Goal: Task Accomplishment & Management: Complete application form

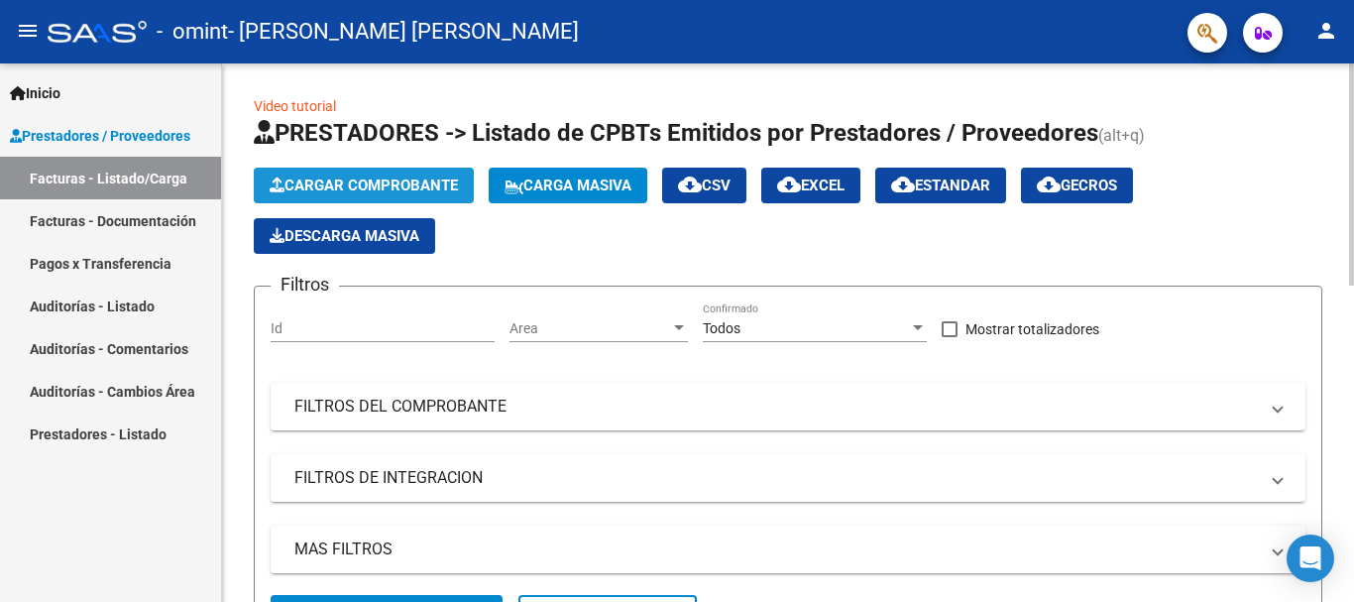
click at [435, 191] on span "Cargar Comprobante" at bounding box center [364, 185] width 188 height 18
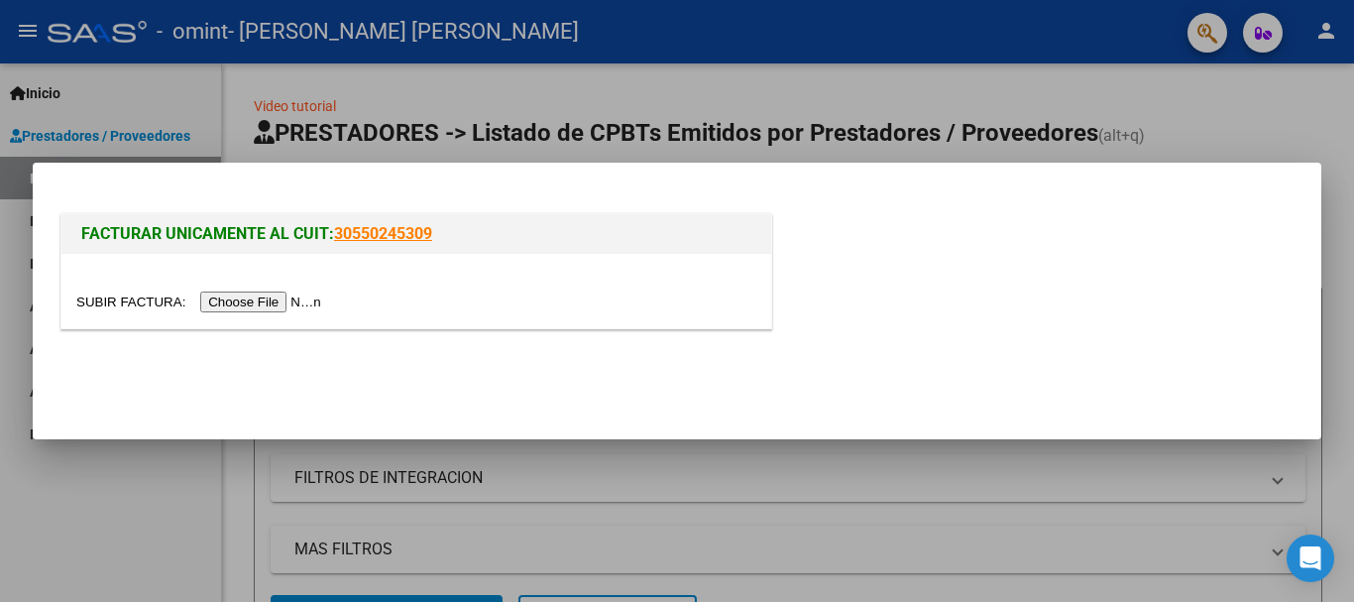
click at [274, 303] on input "file" at bounding box center [201, 301] width 251 height 21
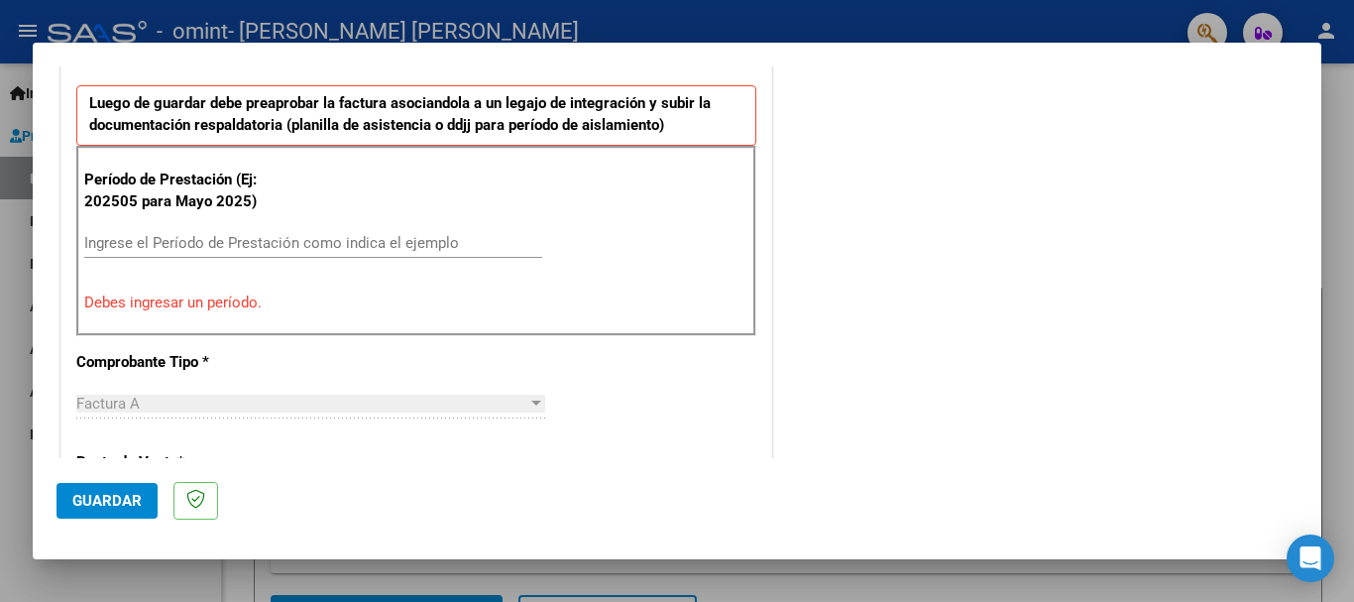
scroll to position [480, 0]
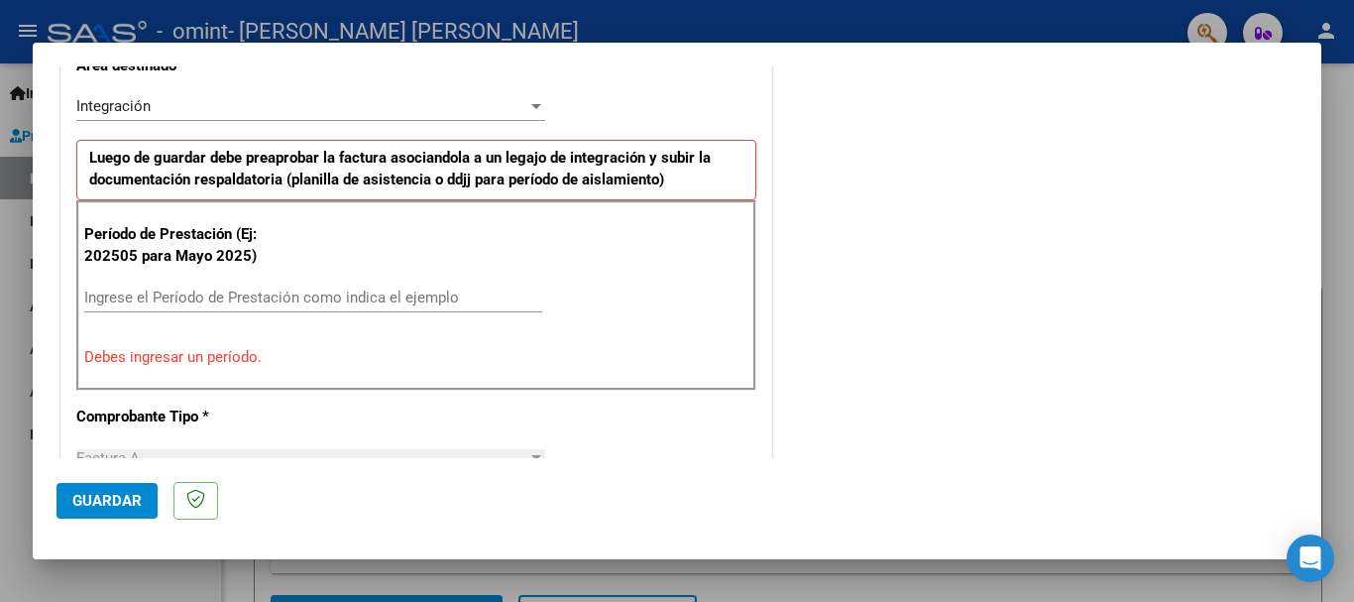
click at [426, 288] on input "Ingrese el Período de Prestación como indica el ejemplo" at bounding box center [313, 297] width 458 height 18
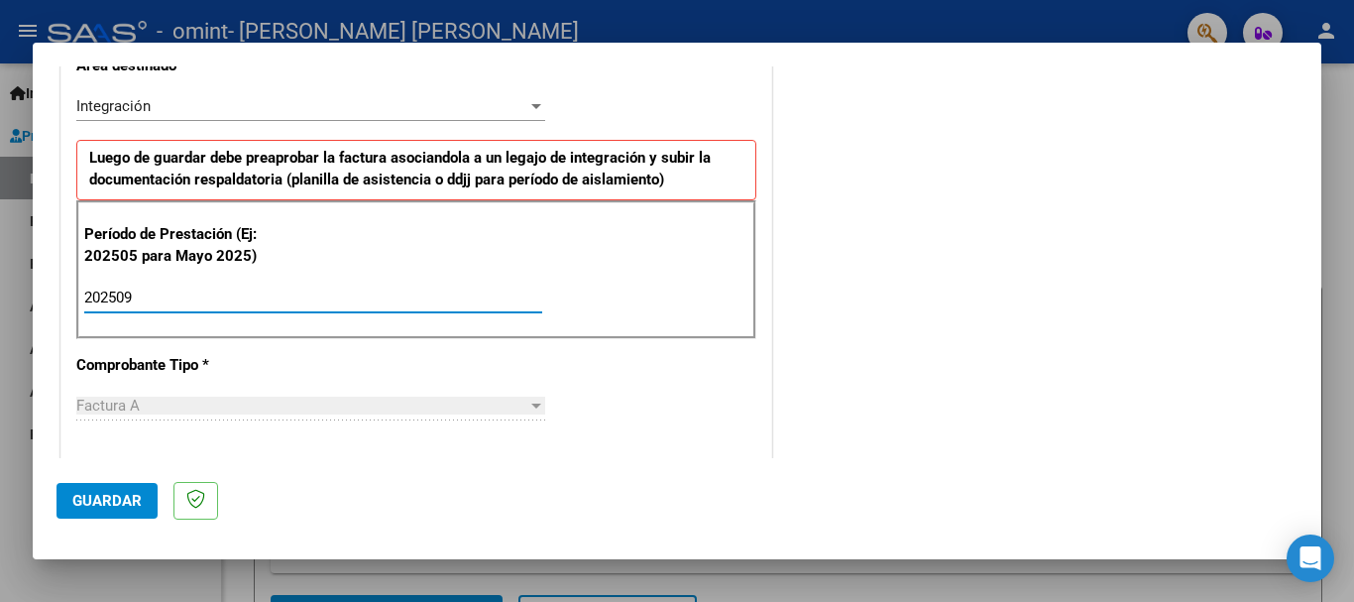
type input "202509"
click at [1046, 400] on div "COMENTARIOS Comentarios del Prestador / Gerenciador:" at bounding box center [1036, 470] width 521 height 1723
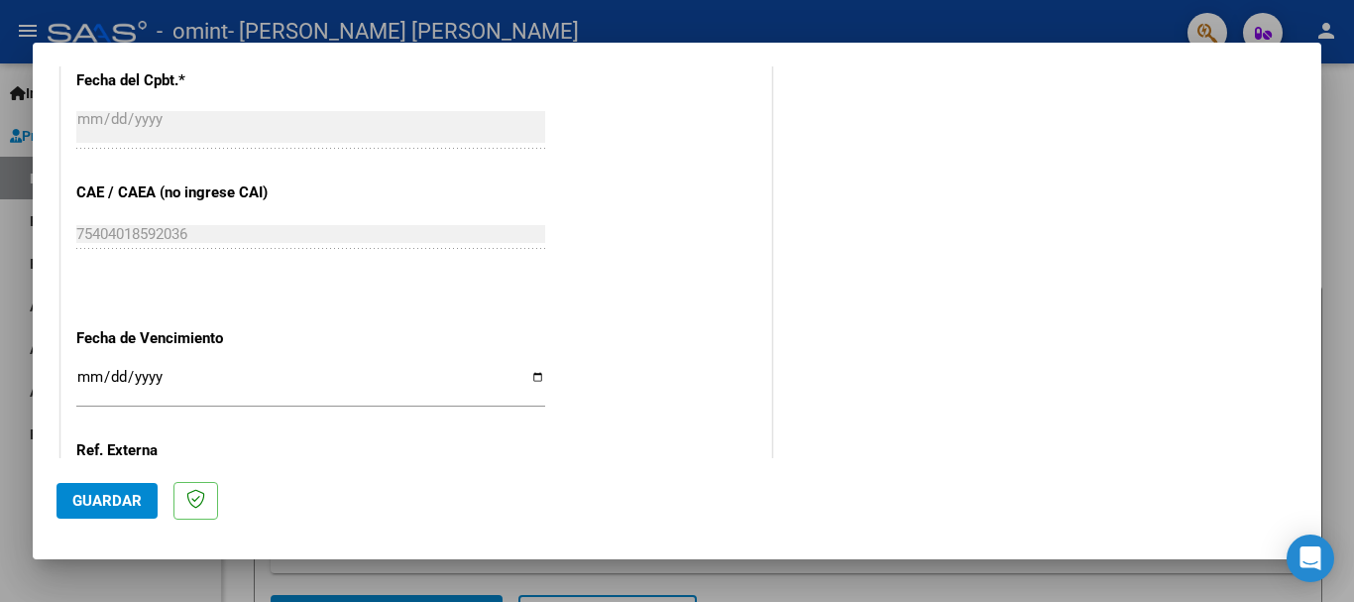
scroll to position [1278, 0]
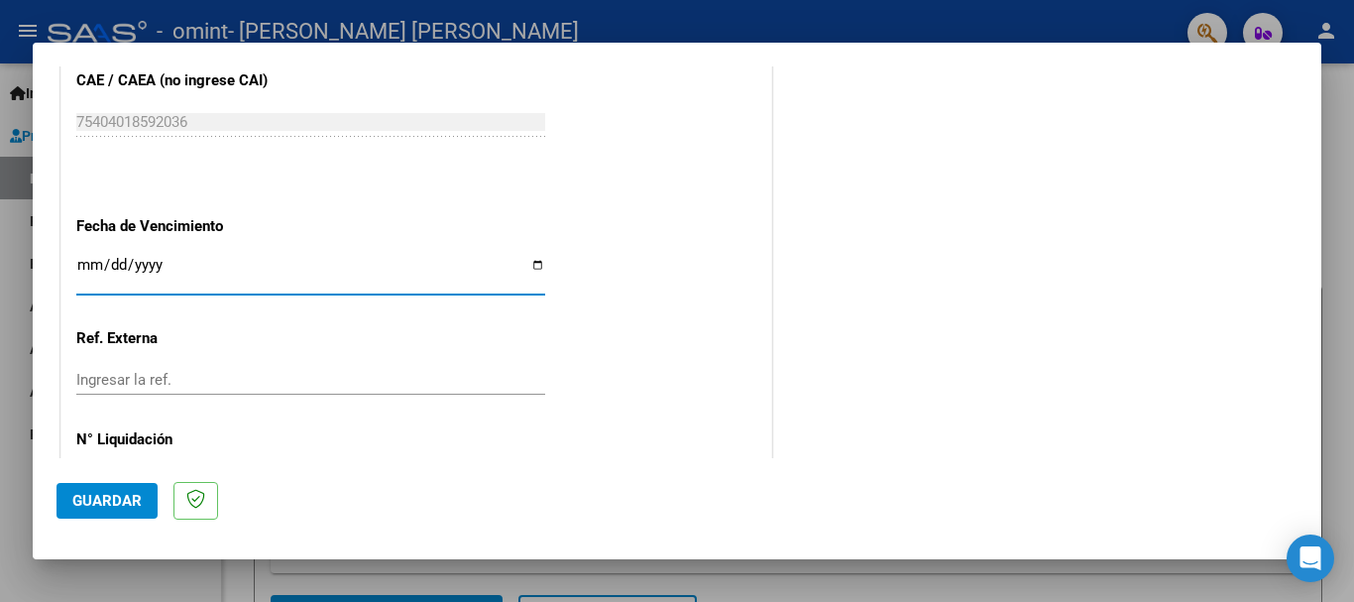
click at [534, 277] on input "Ingresar la fecha" at bounding box center [310, 273] width 469 height 32
click at [530, 268] on input "Ingresar la fecha" at bounding box center [310, 273] width 469 height 32
type input "[DATE]"
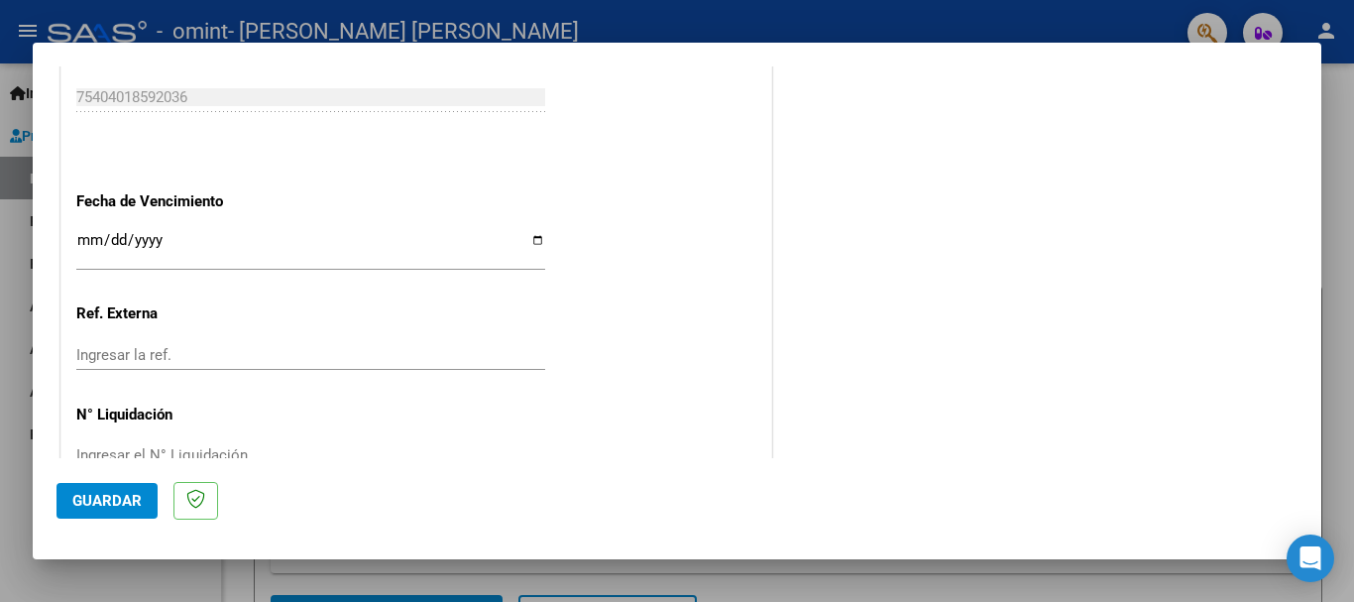
scroll to position [1353, 0]
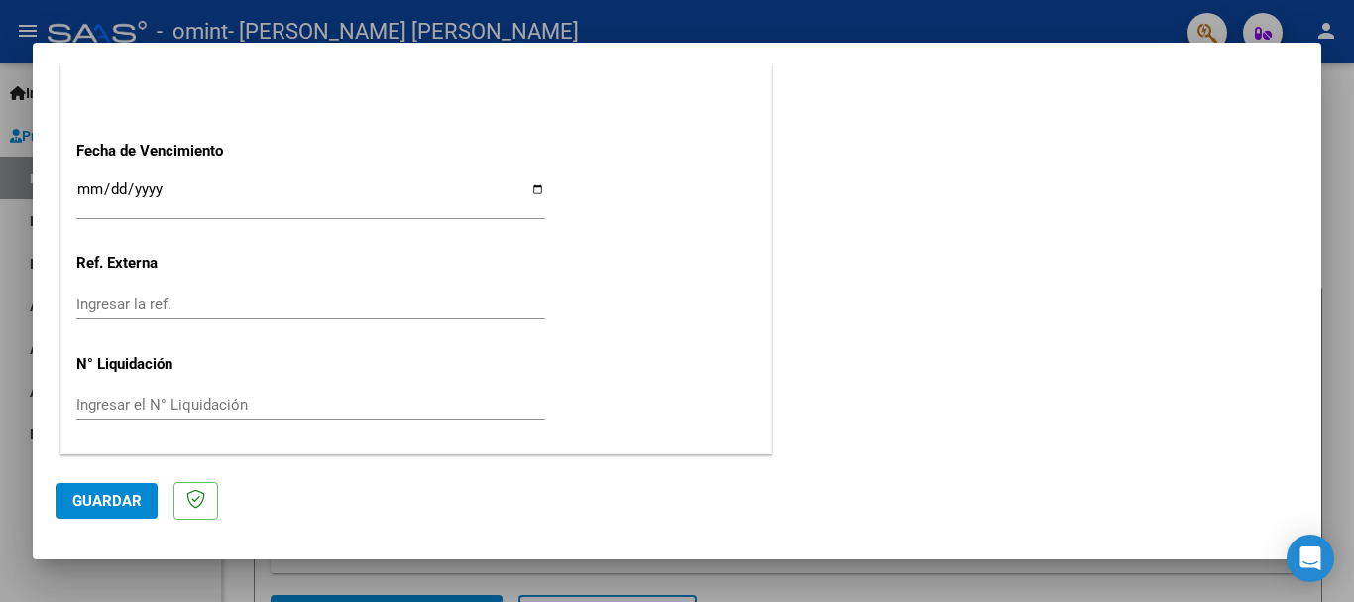
click at [93, 483] on button "Guardar" at bounding box center [106, 501] width 101 height 36
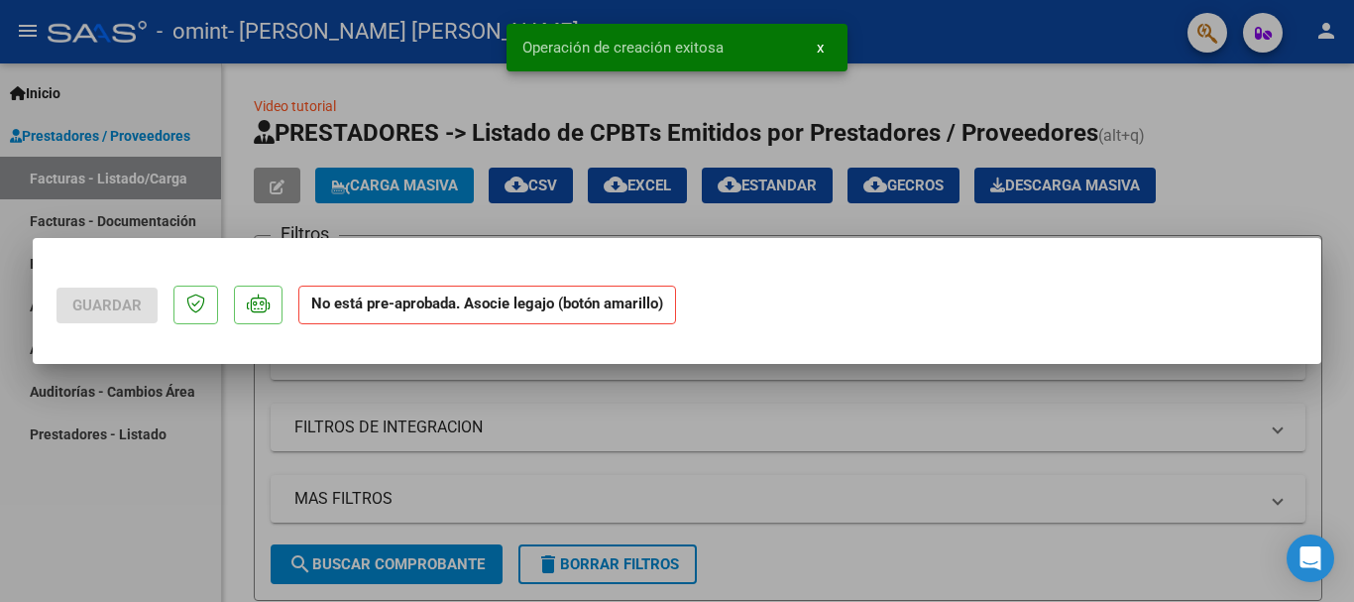
scroll to position [0, 0]
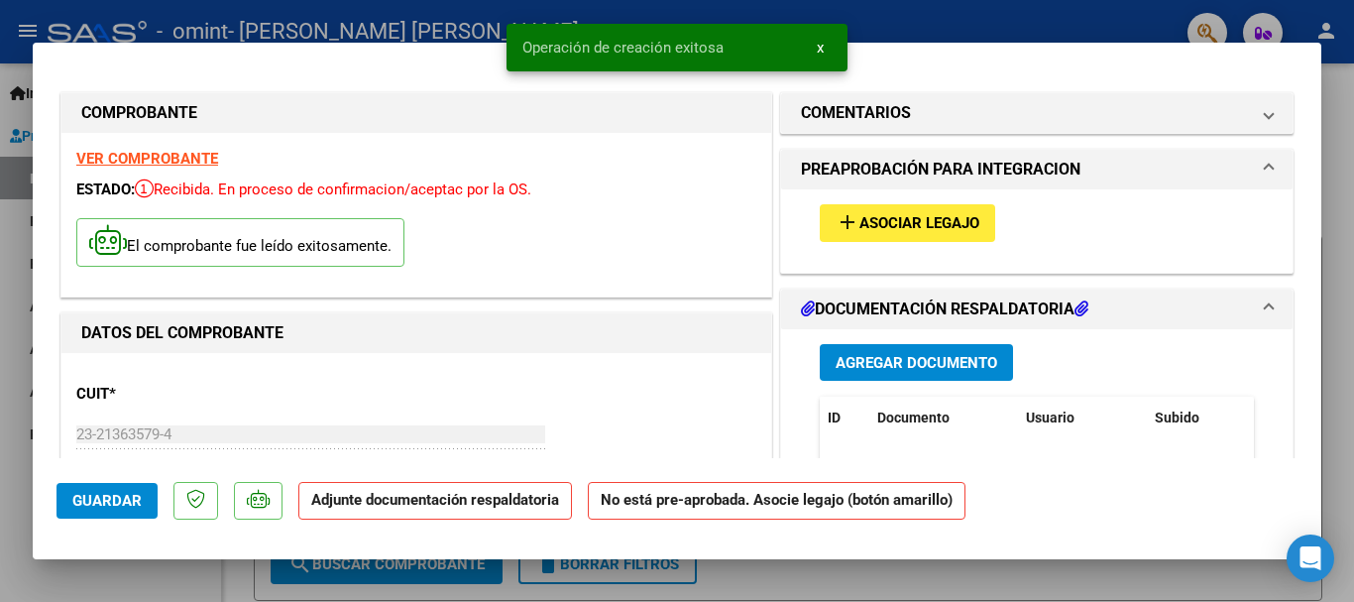
click at [841, 221] on mat-icon "add" at bounding box center [847, 222] width 24 height 24
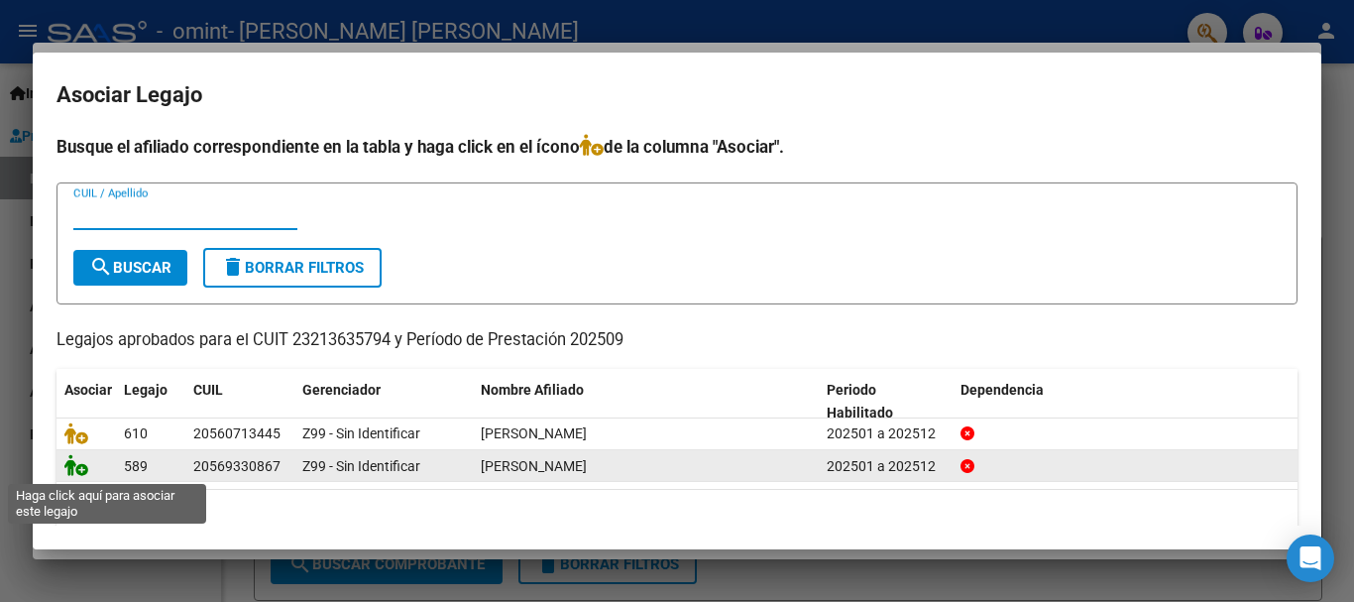
click at [72, 470] on icon at bounding box center [76, 465] width 24 height 22
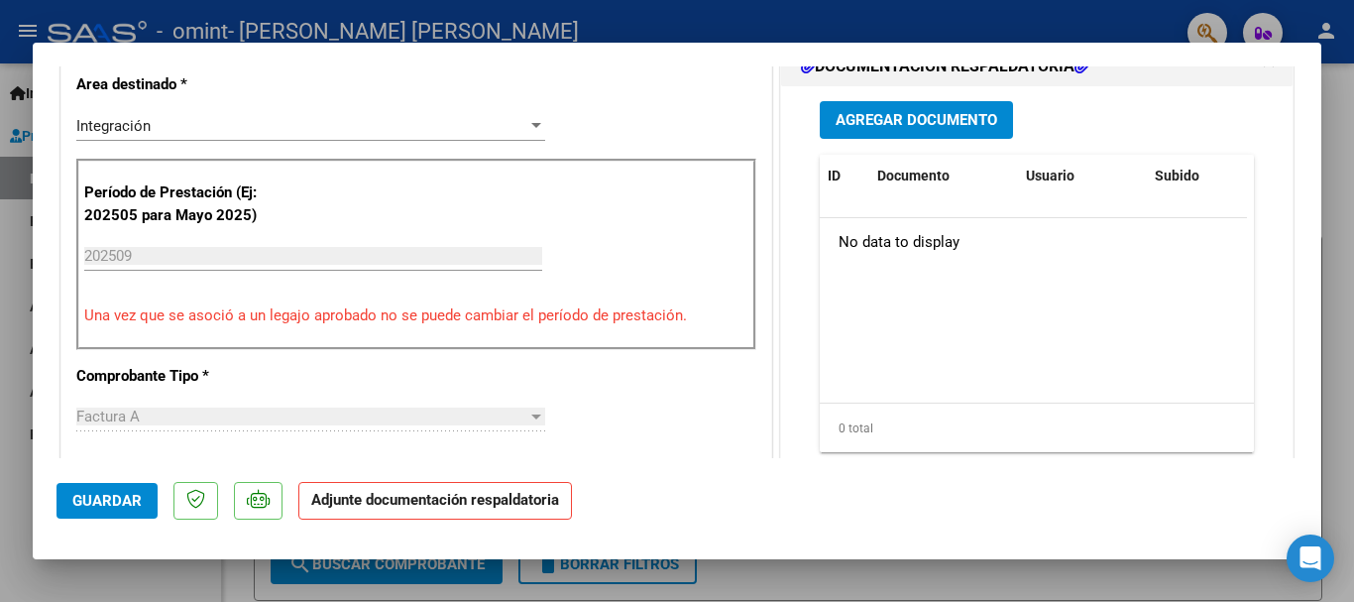
scroll to position [454, 0]
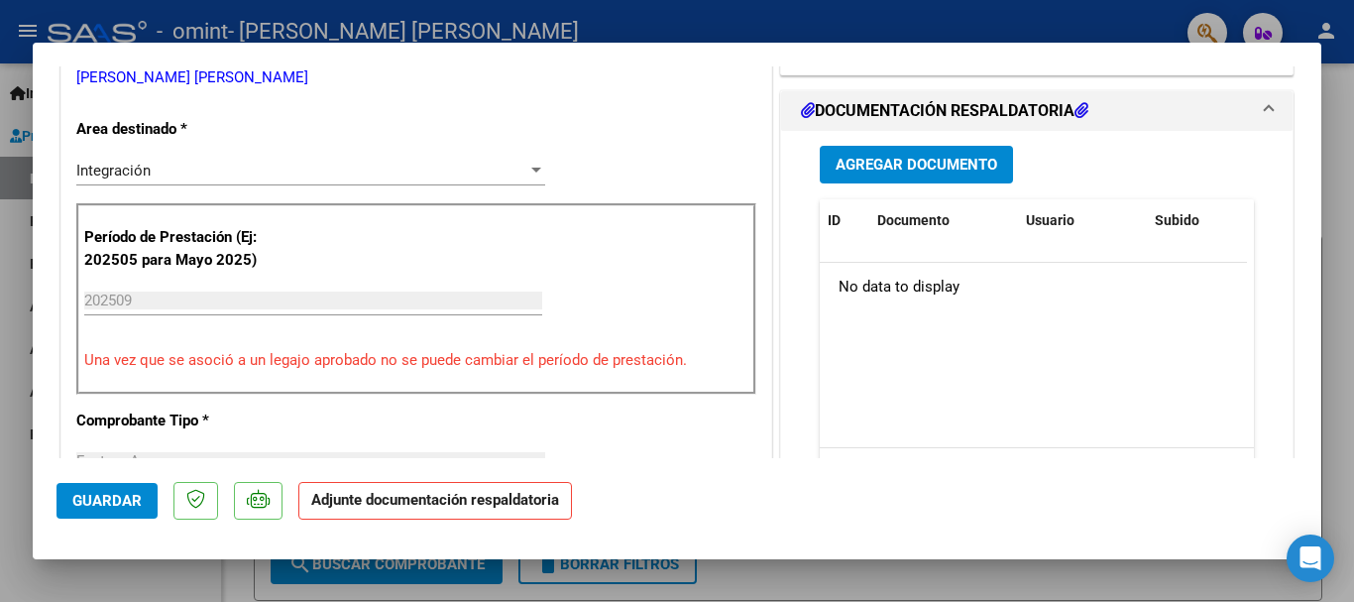
click at [888, 178] on button "Agregar Documento" at bounding box center [916, 164] width 193 height 37
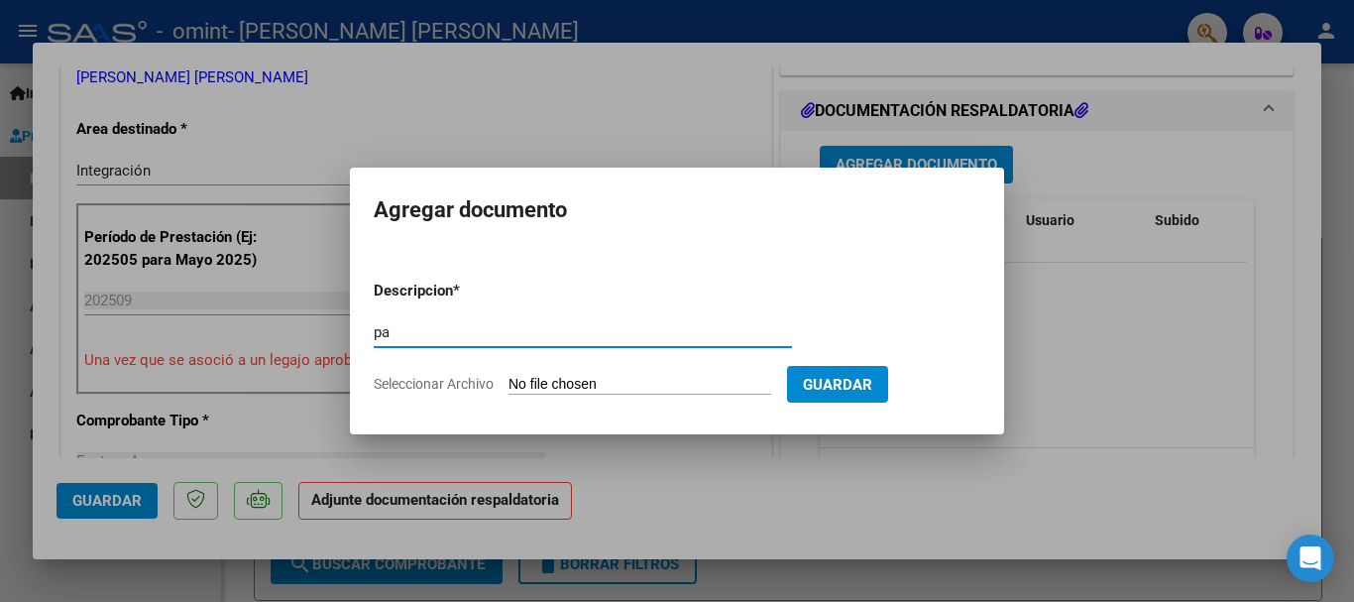
type input "pa"
click at [558, 381] on input "Seleccionar Archivo" at bounding box center [639, 385] width 263 height 19
type input "C:\fakepath\PA to [PERSON_NAME] .pdf"
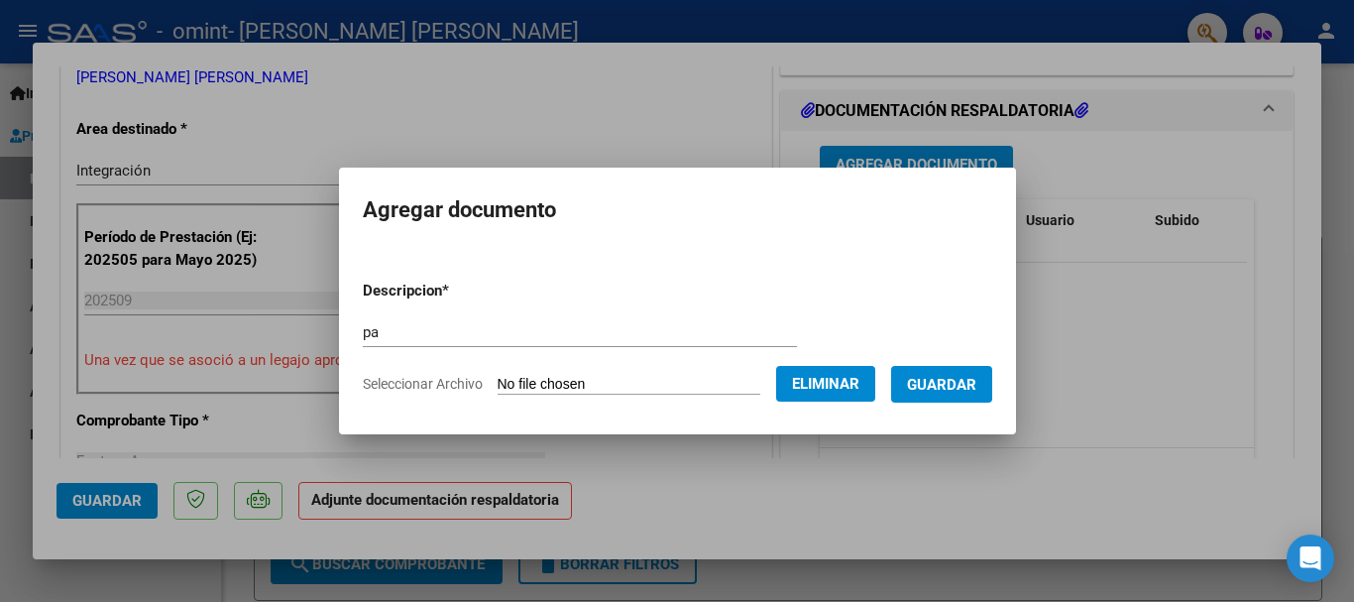
click at [961, 390] on span "Guardar" at bounding box center [941, 385] width 69 height 18
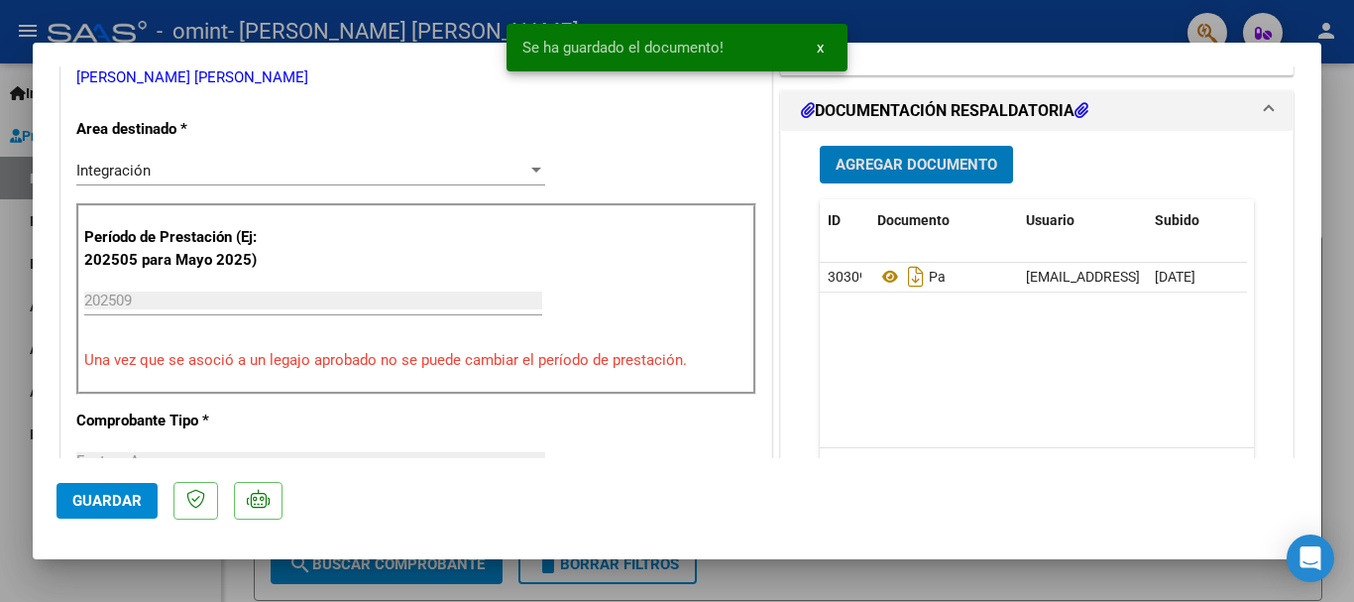
click at [113, 492] on span "Guardar" at bounding box center [106, 501] width 69 height 18
click at [1353, 184] on div at bounding box center [677, 301] width 1354 height 602
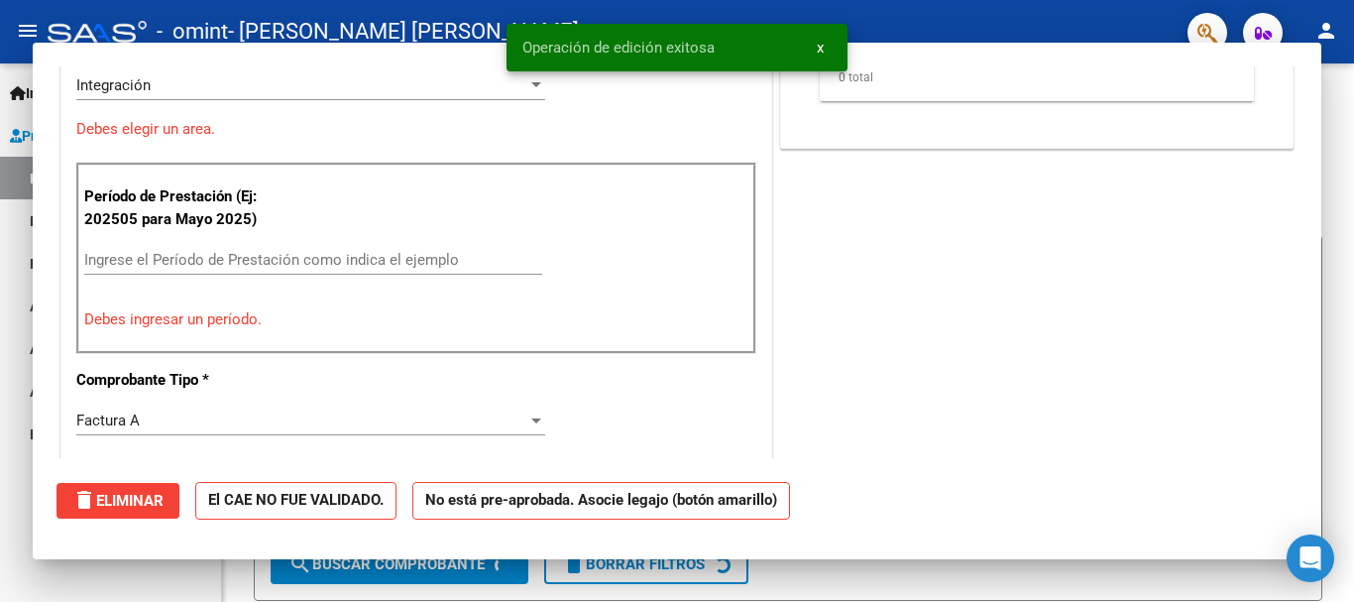
scroll to position [0, 0]
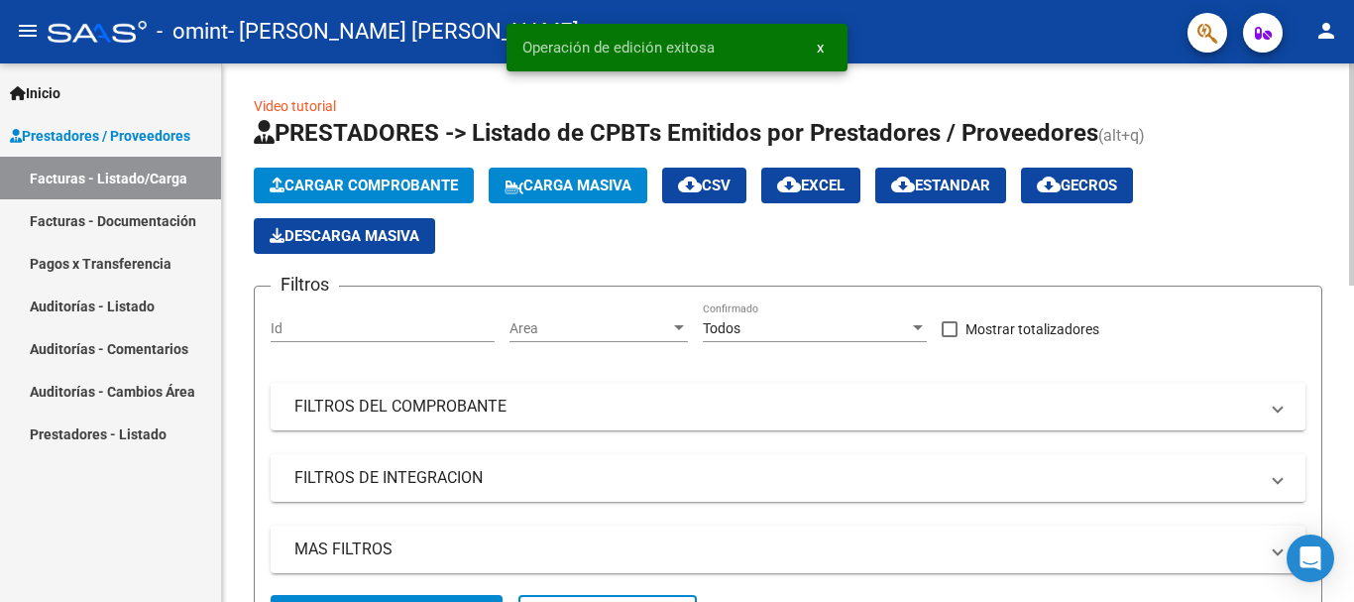
click at [403, 183] on span "Cargar Comprobante" at bounding box center [364, 185] width 188 height 18
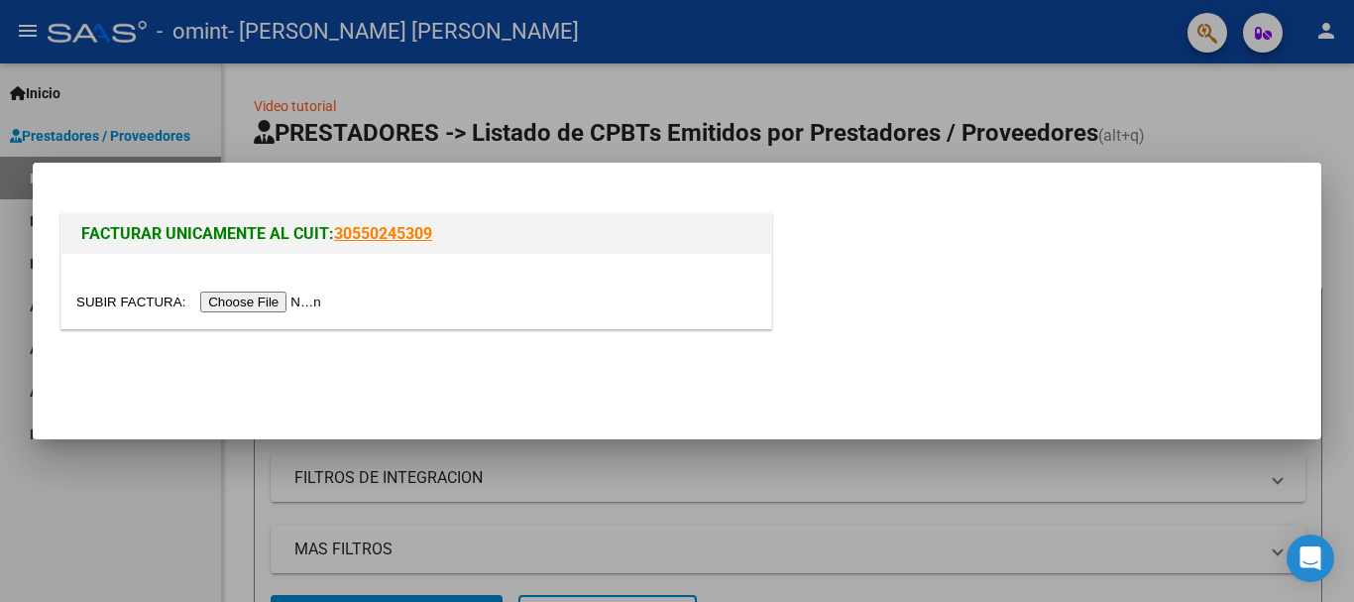
click at [244, 307] on input "file" at bounding box center [201, 301] width 251 height 21
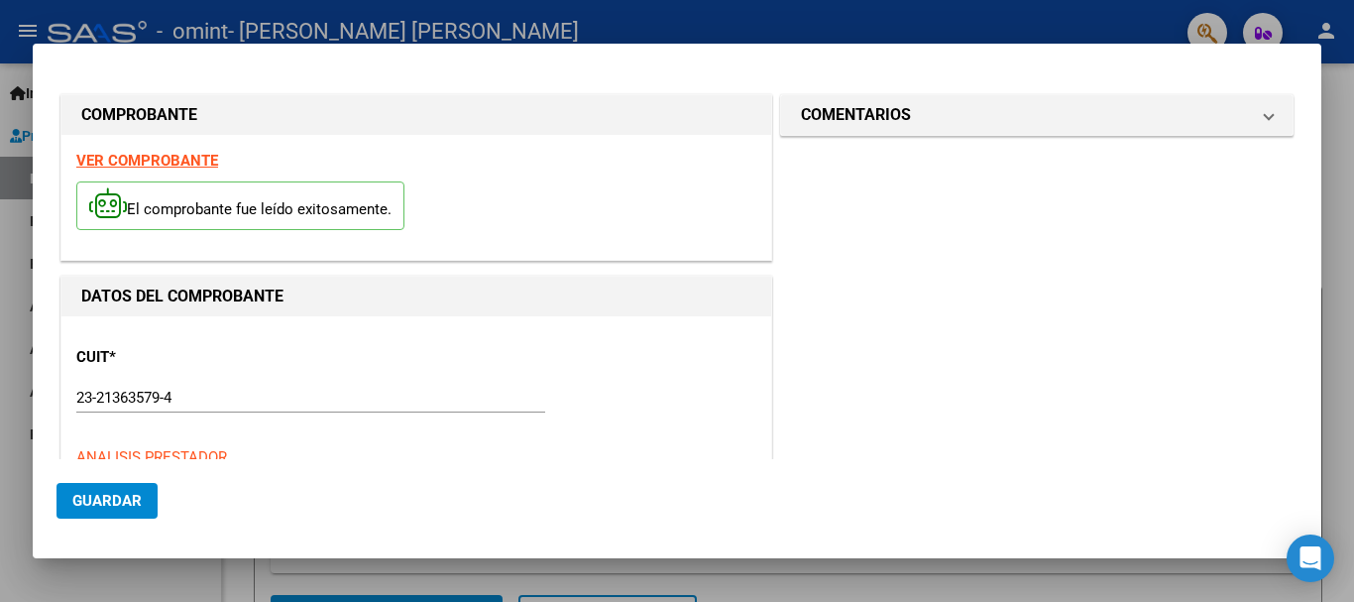
scroll to position [495, 0]
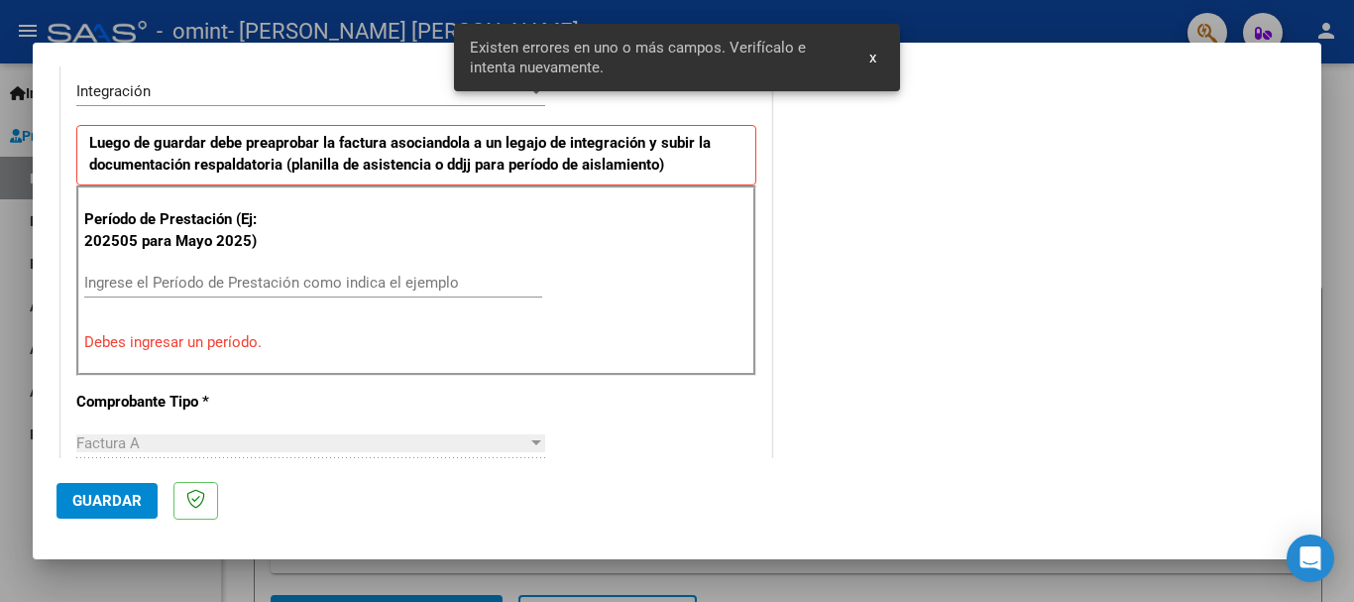
click at [267, 268] on div "Ingrese el Período de Prestación como indica el ejemplo" at bounding box center [313, 283] width 458 height 30
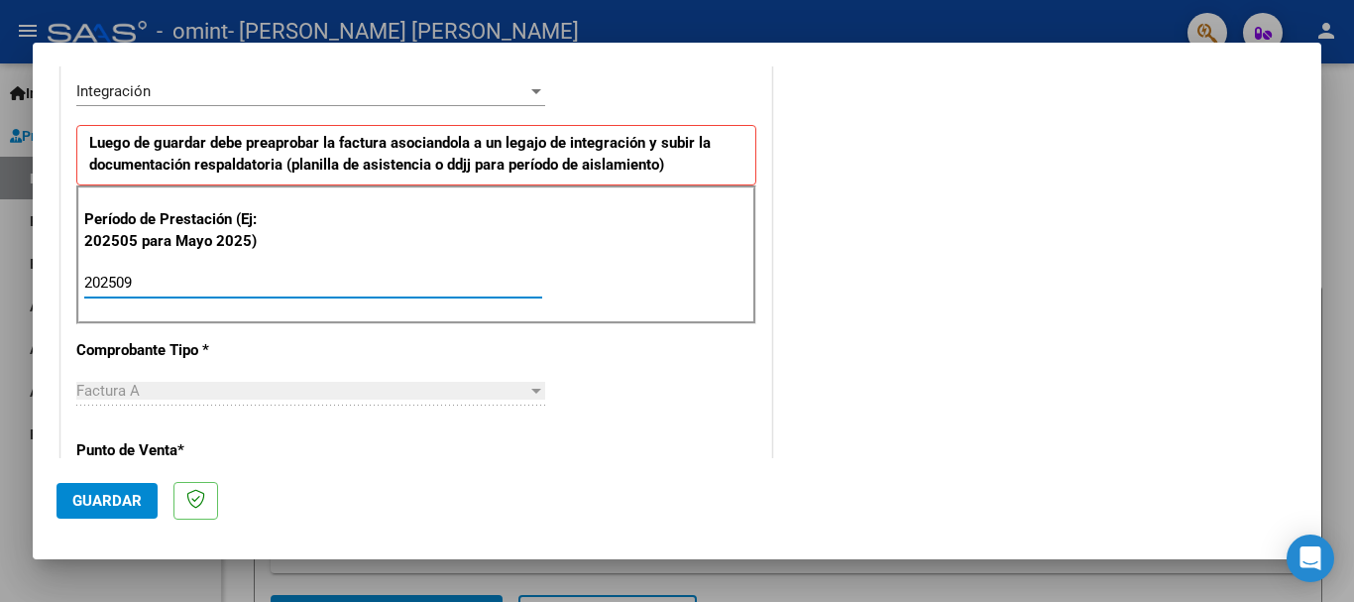
type input "202509"
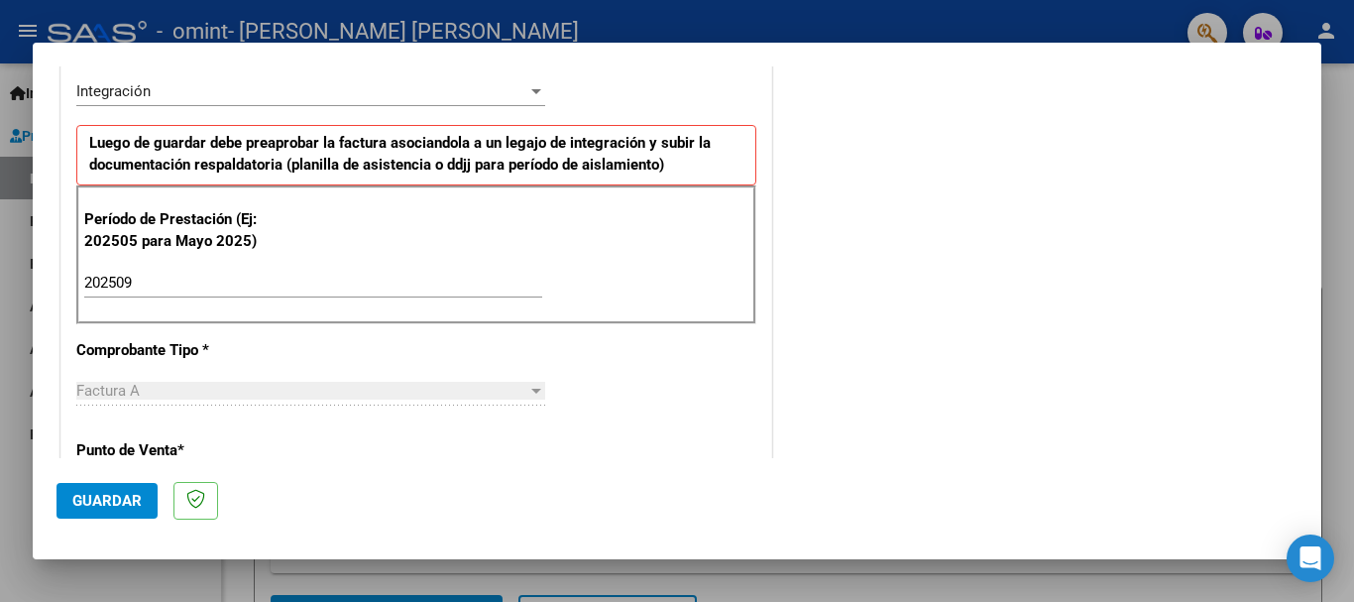
click at [610, 363] on div "CUIT * 23-21363579-4 Ingresar CUIT ANALISIS PRESTADOR [PERSON_NAME] [PERSON_NAM…" at bounding box center [416, 566] width 710 height 1492
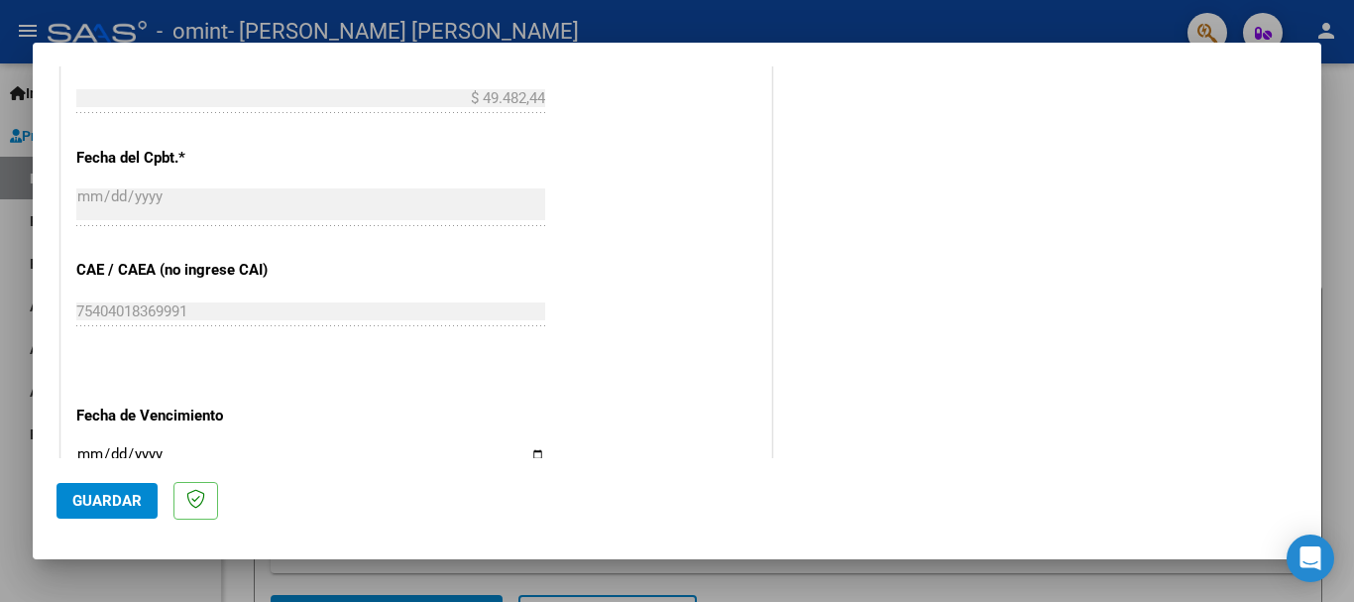
scroll to position [1142, 0]
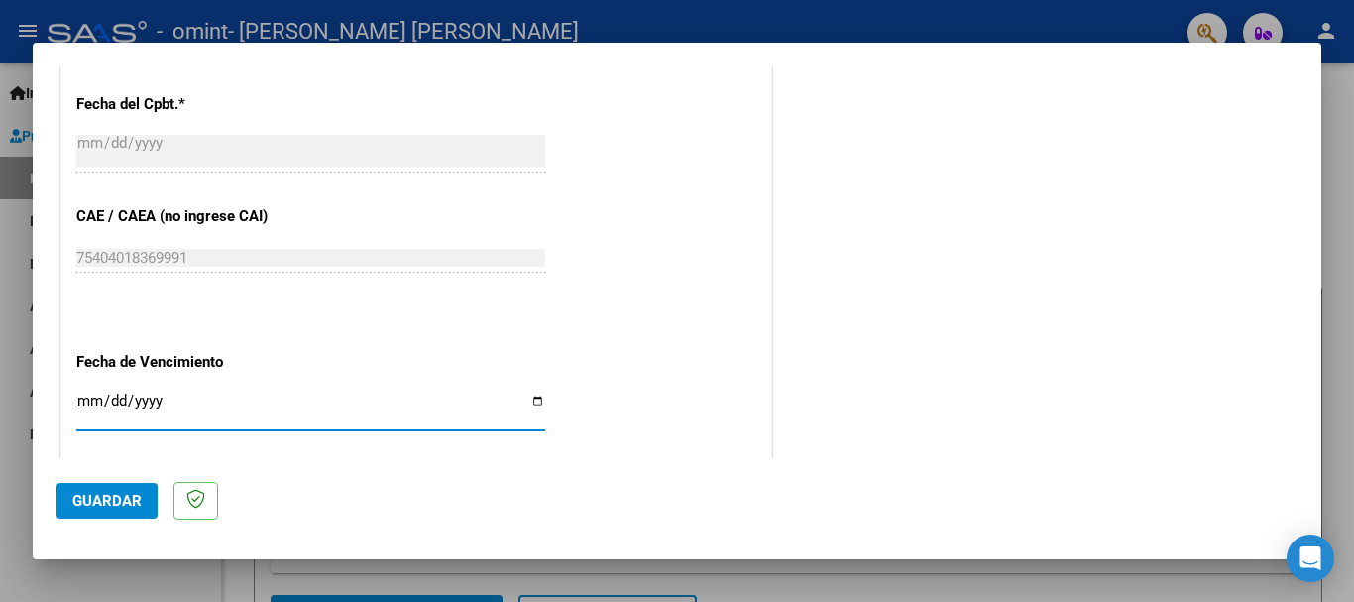
click at [528, 409] on input "Ingresar la fecha" at bounding box center [310, 408] width 469 height 32
click at [530, 400] on input "Ingresar la fecha" at bounding box center [310, 408] width 469 height 32
type input "[DATE]"
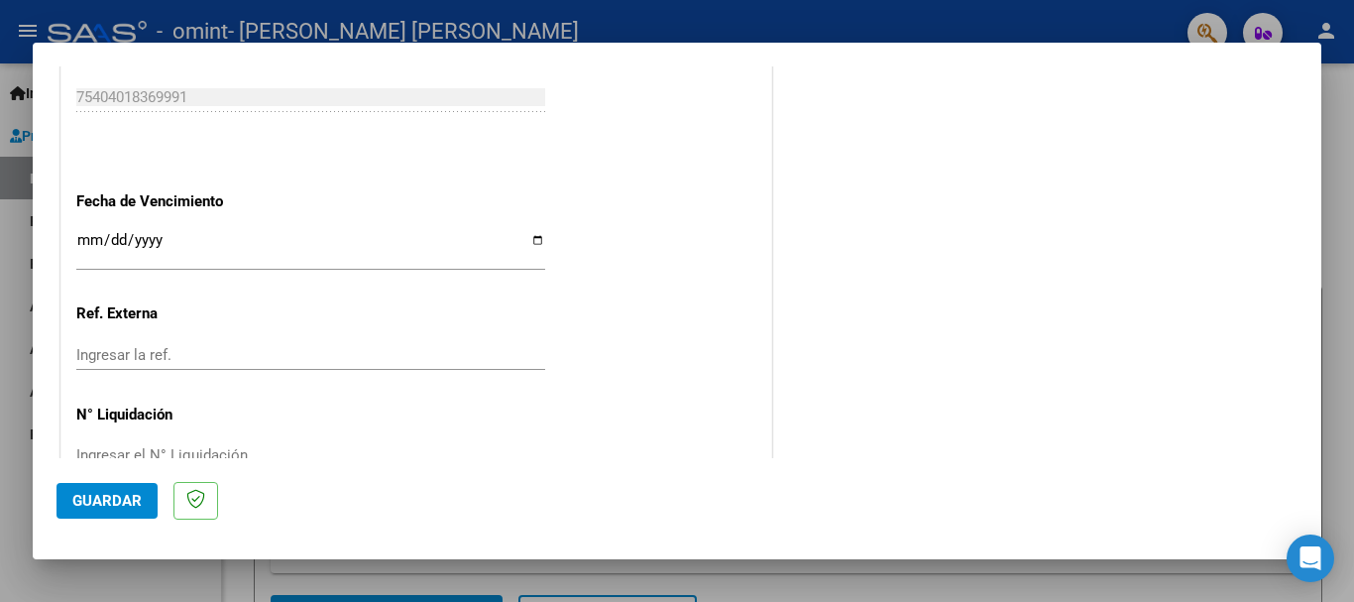
scroll to position [1353, 0]
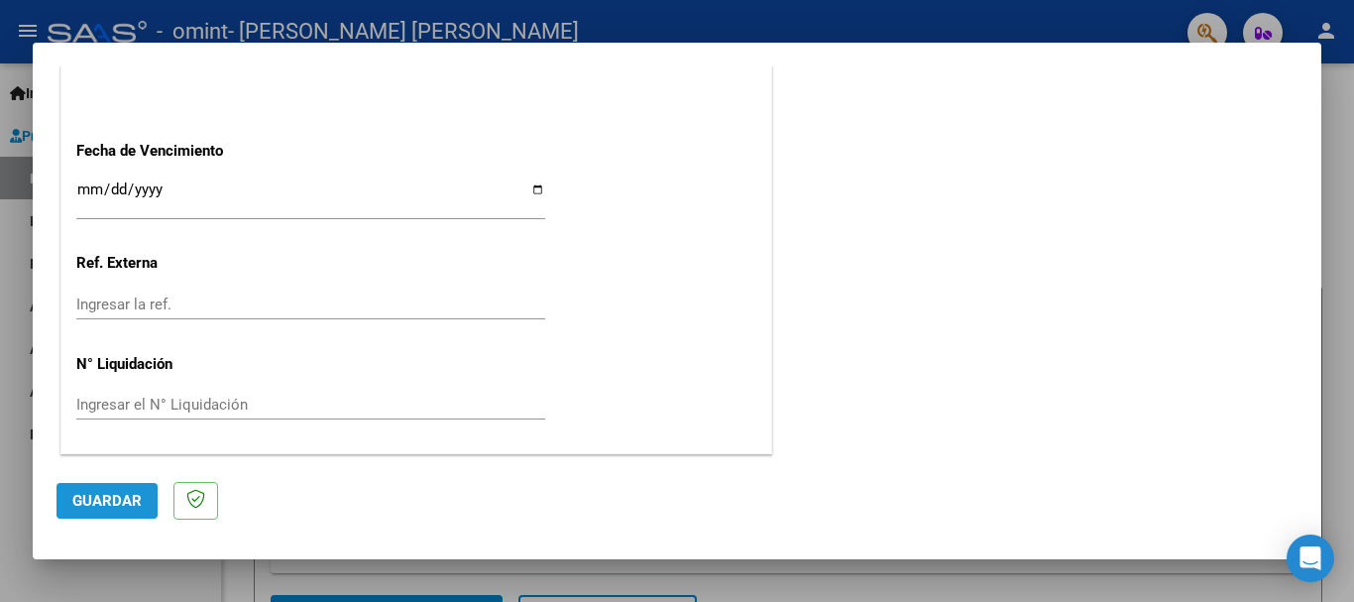
click at [122, 508] on span "Guardar" at bounding box center [106, 501] width 69 height 18
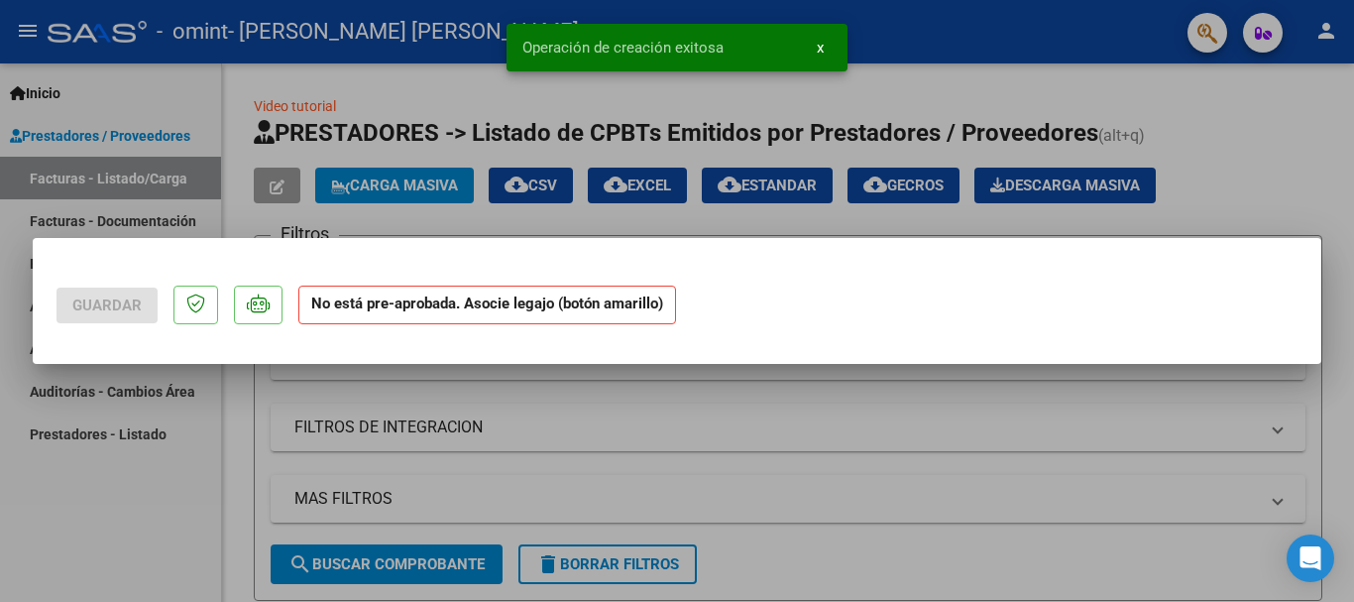
scroll to position [0, 0]
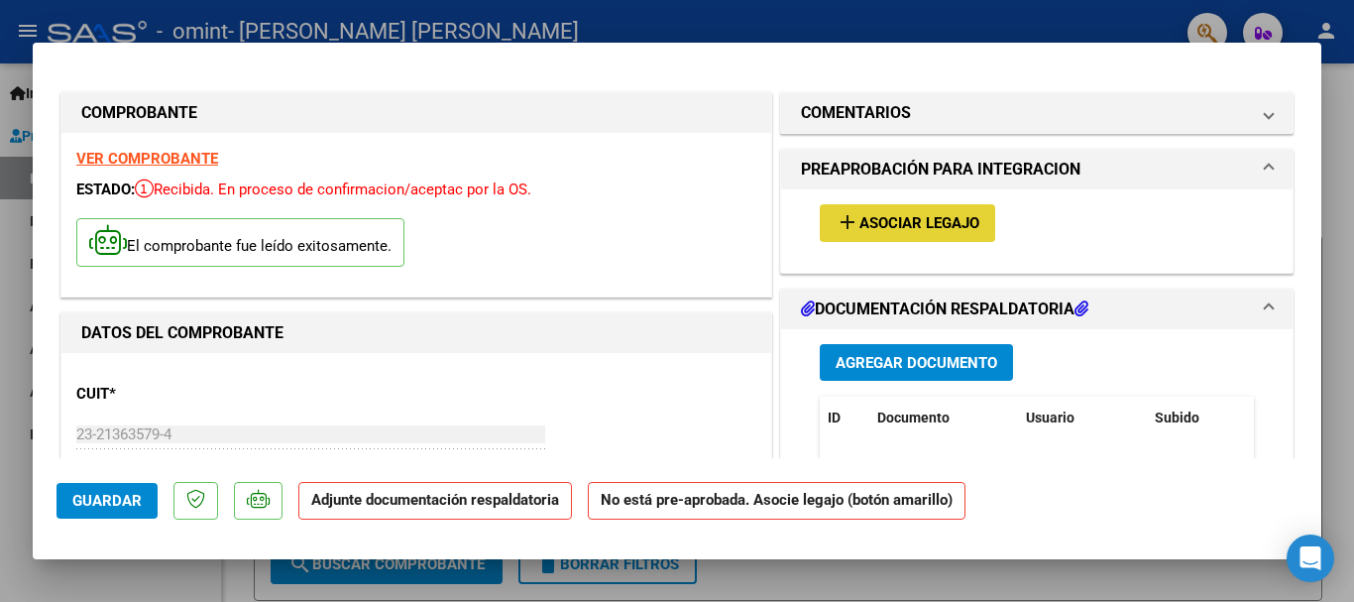
click at [948, 215] on span "Asociar Legajo" at bounding box center [919, 224] width 120 height 18
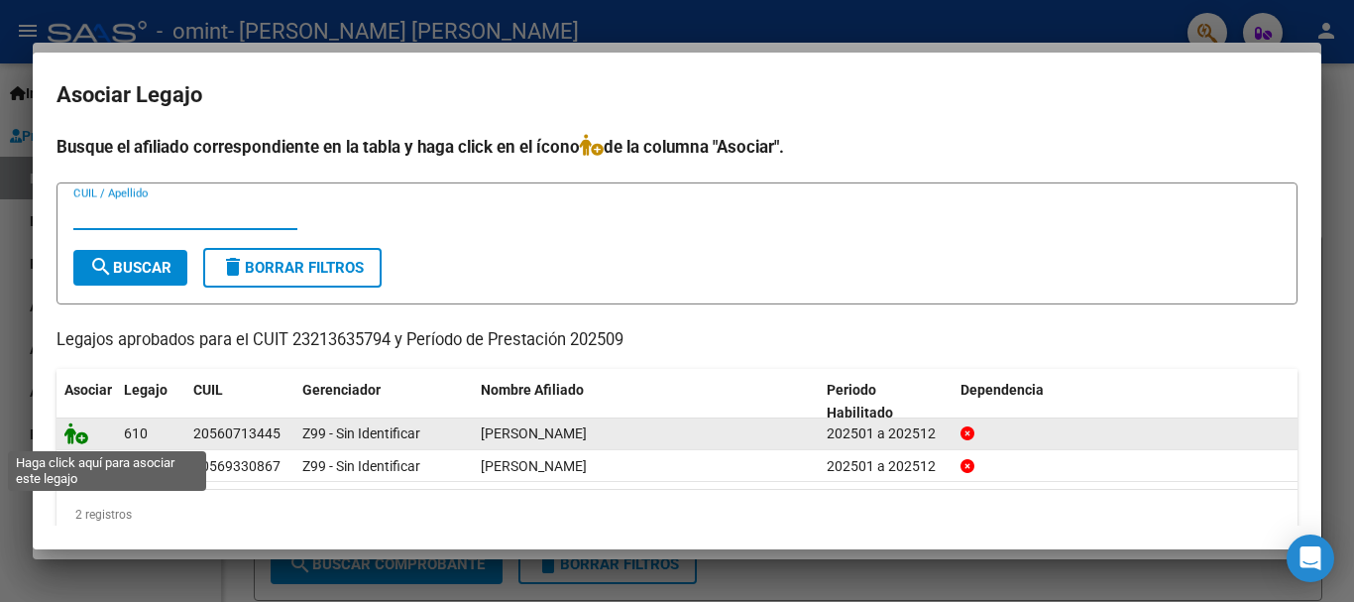
click at [84, 436] on icon at bounding box center [76, 433] width 24 height 22
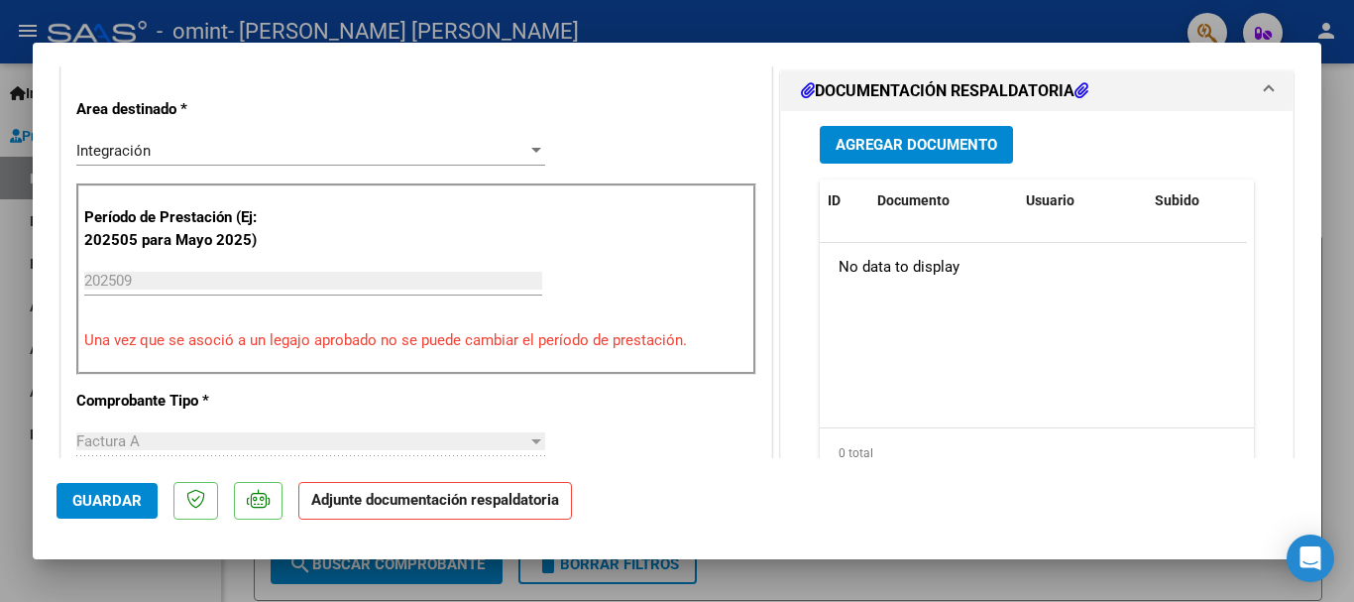
scroll to position [479, 0]
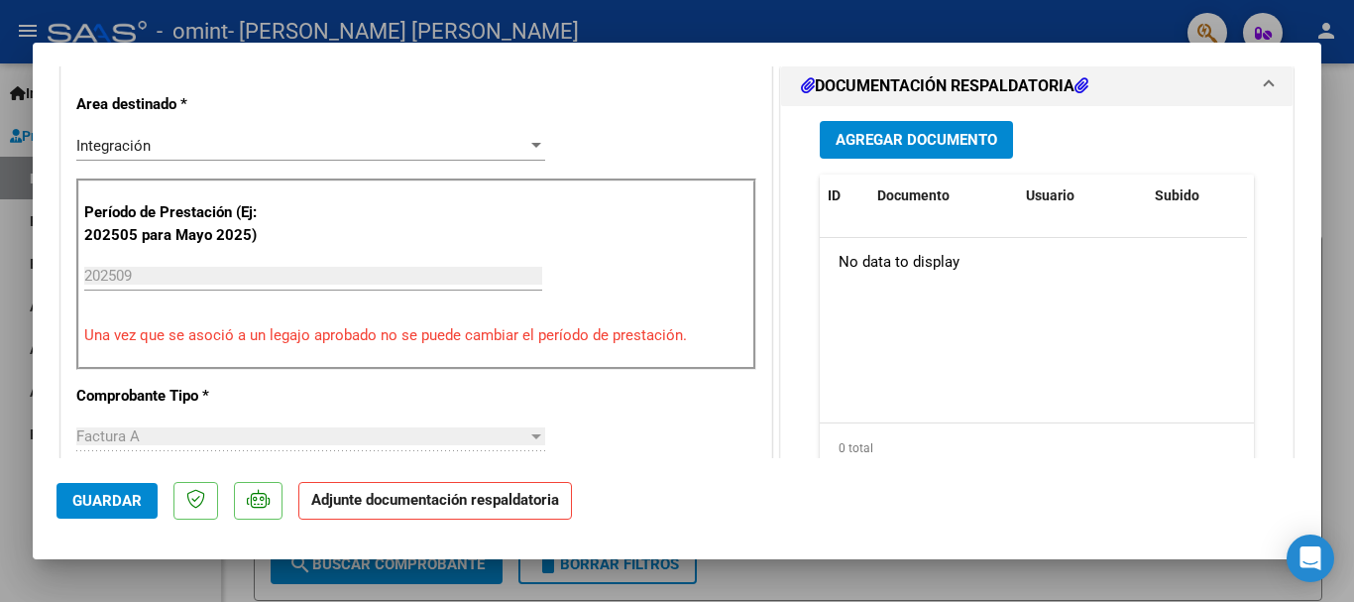
click at [870, 134] on span "Agregar Documento" at bounding box center [916, 141] width 162 height 18
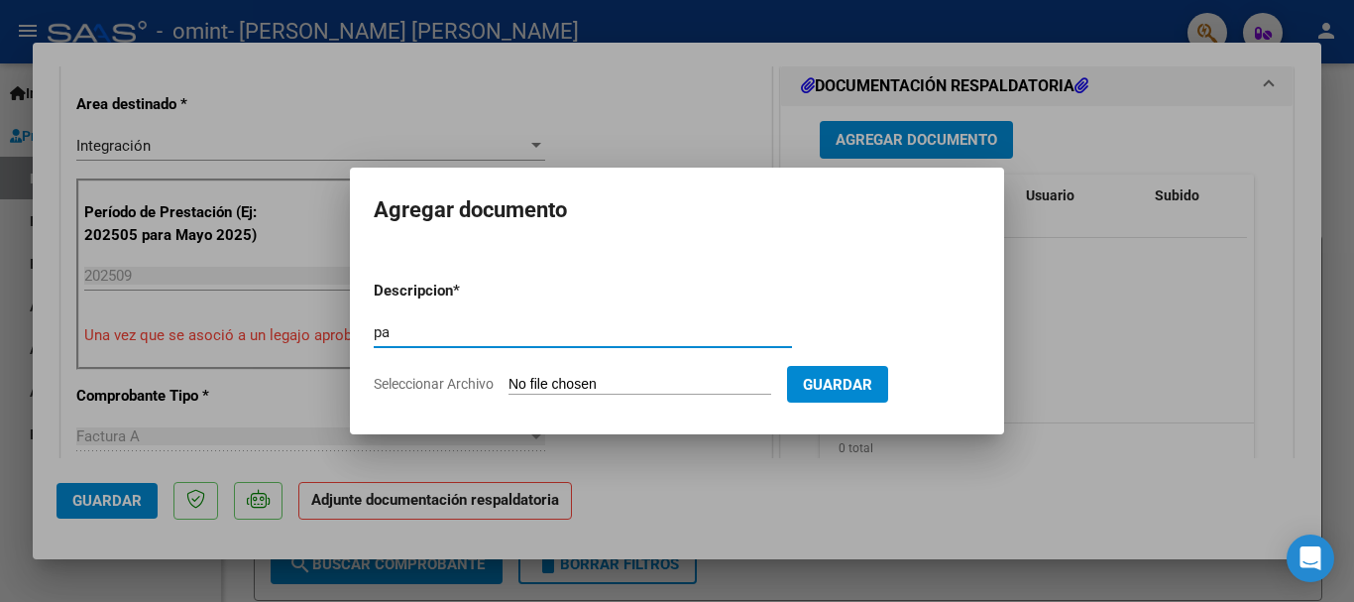
type input "pa"
click at [481, 375] on app-file-uploader "Seleccionar Archivo" at bounding box center [580, 384] width 413 height 18
click at [481, 384] on span "Seleccionar Archivo" at bounding box center [434, 384] width 120 height 16
click at [508, 384] on input "Seleccionar Archivo" at bounding box center [639, 385] width 263 height 19
type input "C:\fakepath\PA to [MEDICAL_DATA][PERSON_NAME] comprimido (1).pdf"
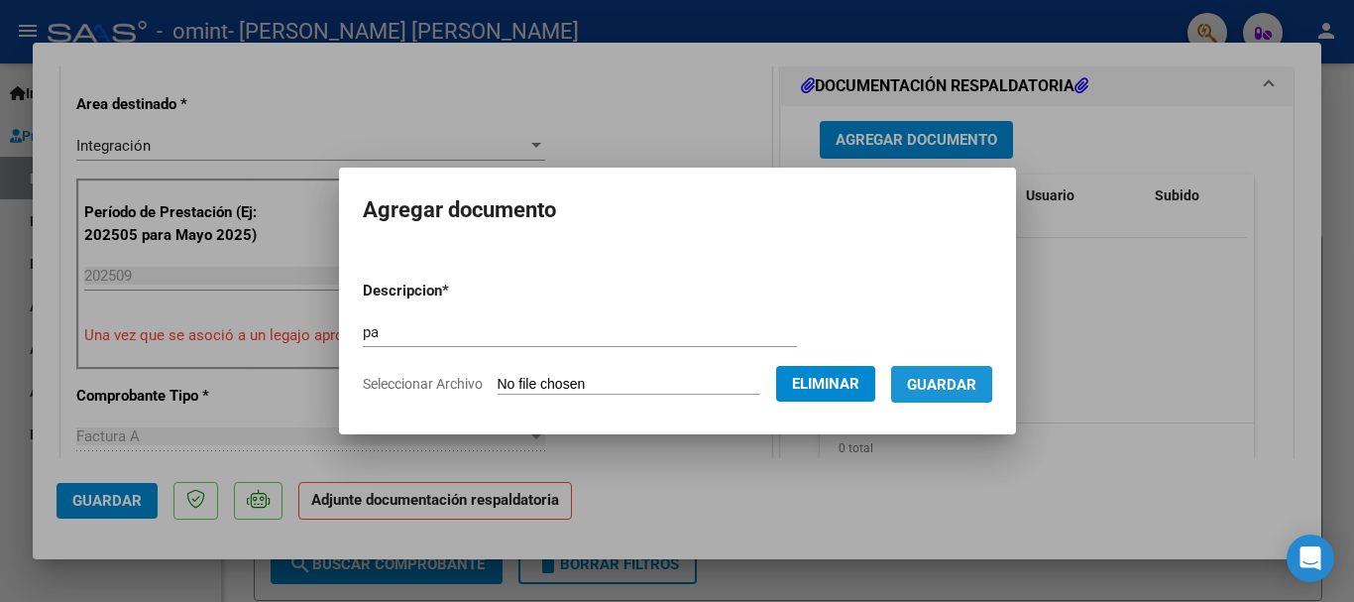
click at [932, 385] on span "Guardar" at bounding box center [941, 385] width 69 height 18
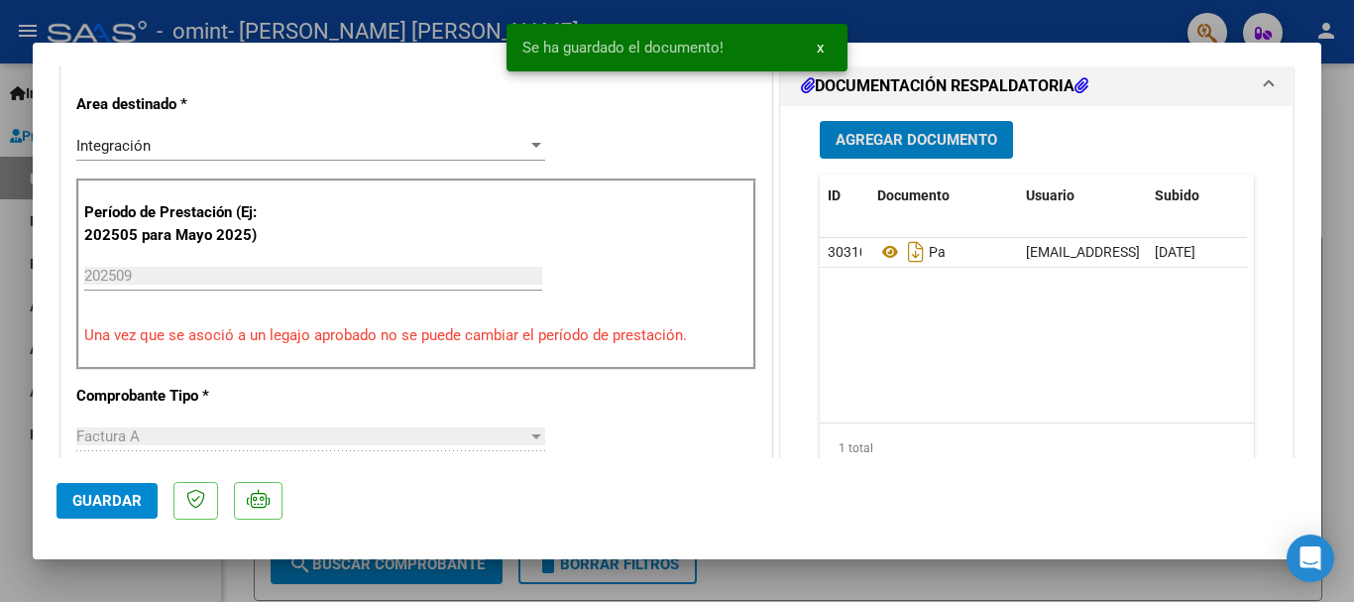
click at [86, 492] on span "Guardar" at bounding box center [106, 501] width 69 height 18
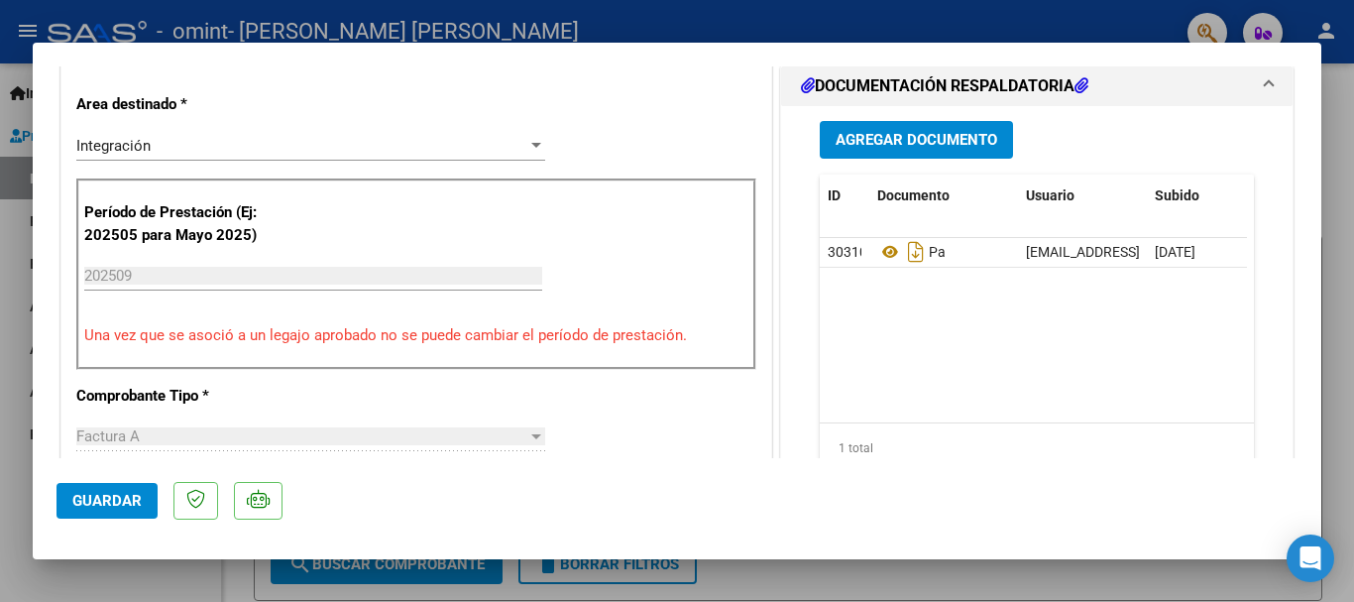
click at [21, 452] on div at bounding box center [677, 301] width 1354 height 602
type input "$ 0,00"
